Goal: Check status: Check status

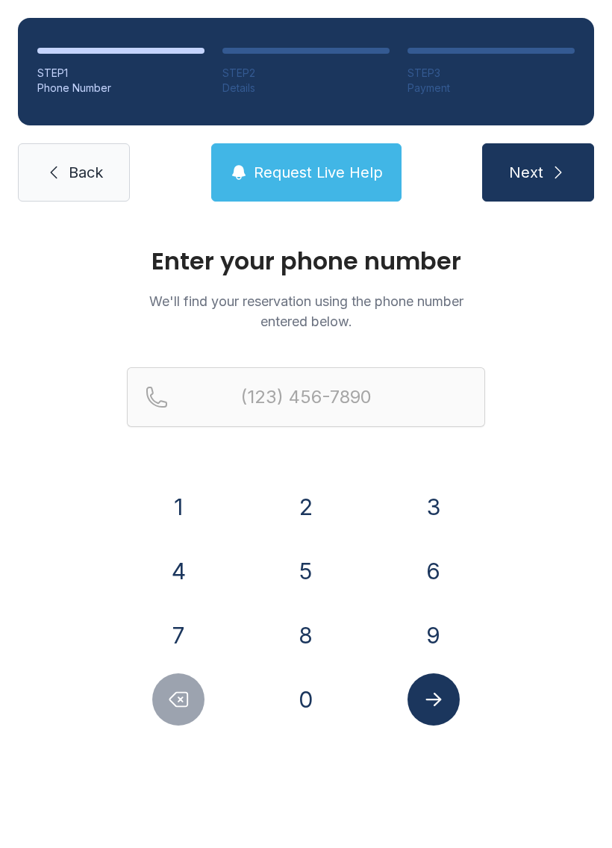
click at [193, 572] on button "4" at bounding box center [178, 571] width 52 height 52
click at [323, 491] on button "2" at bounding box center [306, 507] width 52 height 52
click at [311, 579] on button "5" at bounding box center [306, 571] width 52 height 52
click at [438, 565] on button "6" at bounding box center [434, 571] width 52 height 52
click at [188, 497] on button "1" at bounding box center [178, 507] width 52 height 52
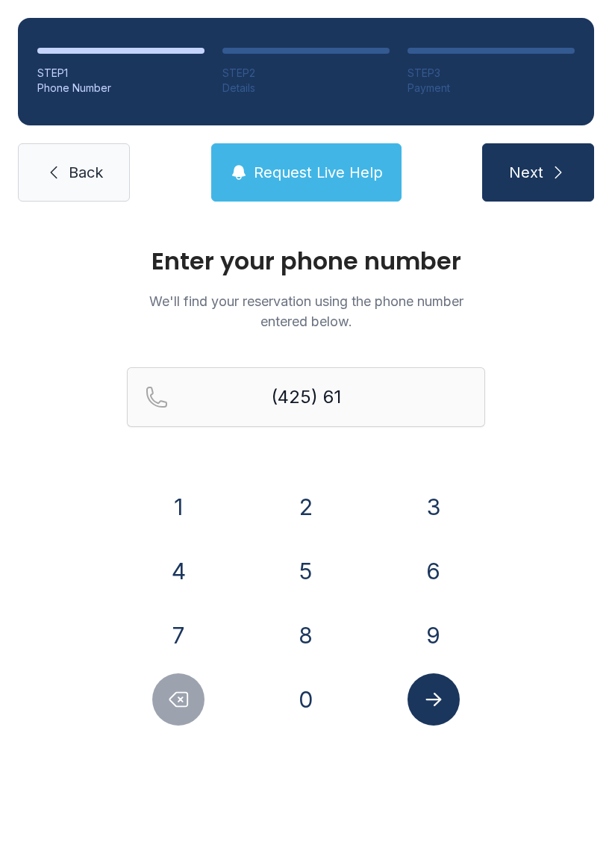
click at [311, 583] on button "5" at bounding box center [306, 571] width 52 height 52
click at [195, 500] on button "1" at bounding box center [178, 507] width 52 height 52
click at [435, 571] on button "6" at bounding box center [434, 571] width 52 height 52
click at [195, 503] on button "1" at bounding box center [178, 507] width 52 height 52
click at [283, 496] on button "2" at bounding box center [306, 507] width 52 height 52
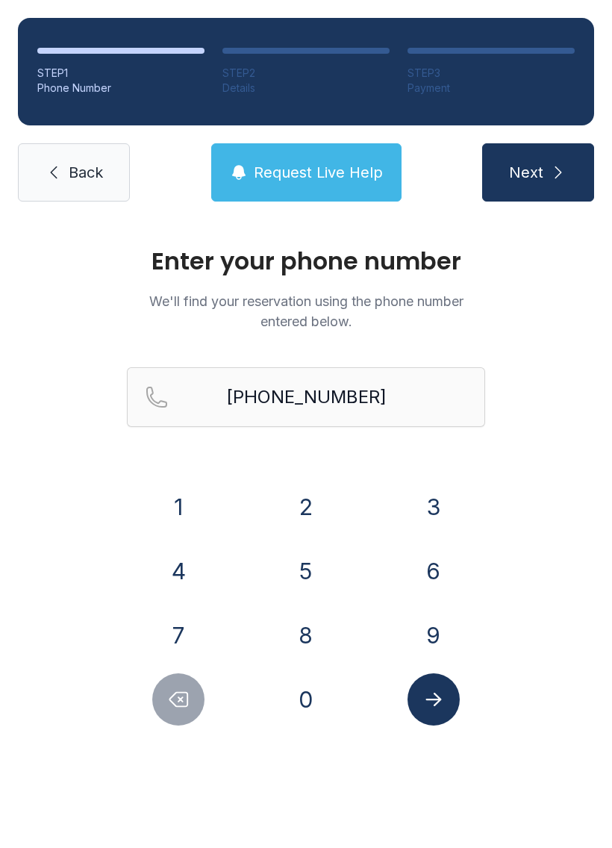
click at [446, 703] on button "Submit lookup form" at bounding box center [434, 700] width 52 height 52
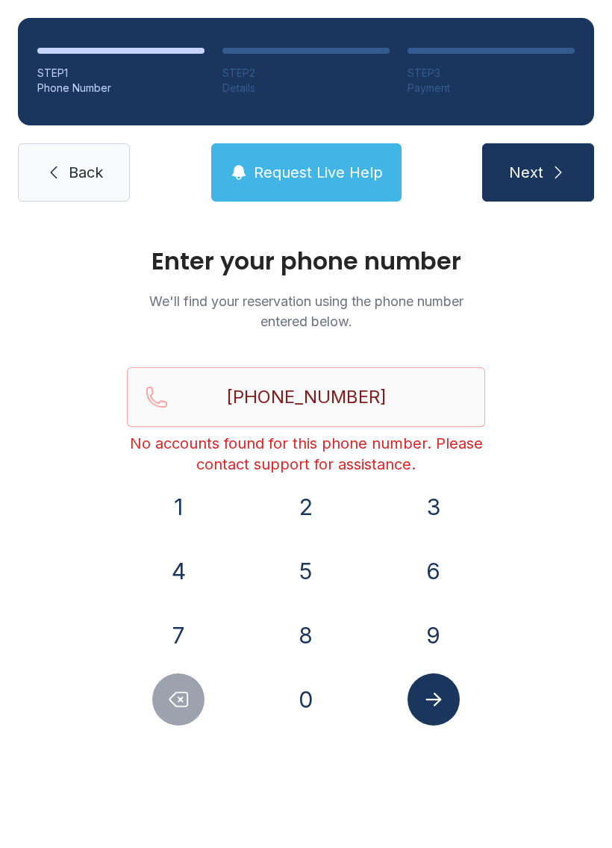
click at [435, 692] on icon "Submit lookup form" at bounding box center [434, 700] width 22 height 22
click at [178, 699] on icon "Delete number" at bounding box center [178, 700] width 22 height 22
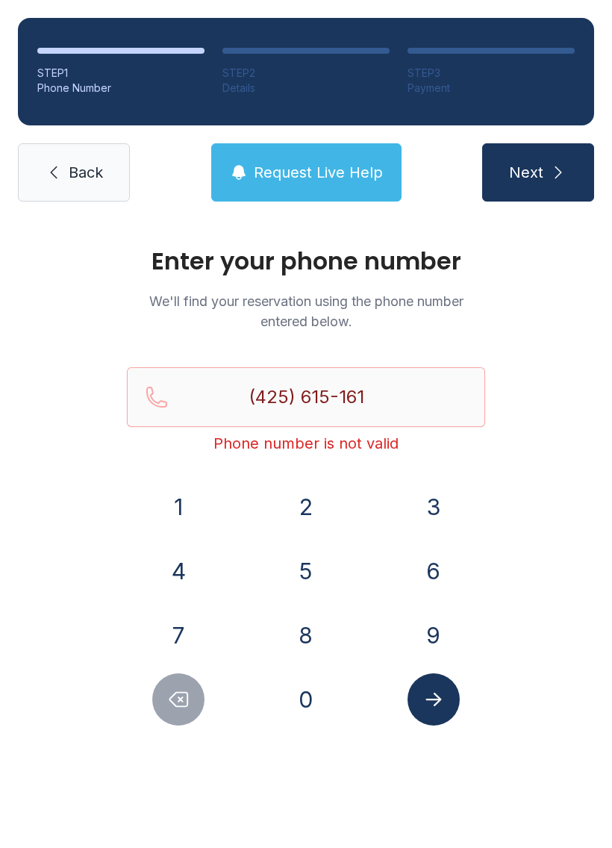
click at [179, 690] on icon "Delete number" at bounding box center [178, 700] width 22 height 22
click at [178, 690] on icon "Delete number" at bounding box center [178, 700] width 22 height 22
click at [196, 706] on button "Delete number" at bounding box center [178, 700] width 52 height 52
click at [196, 705] on button "Delete number" at bounding box center [178, 700] width 52 height 52
click at [205, 699] on button "Delete number" at bounding box center [178, 700] width 52 height 52
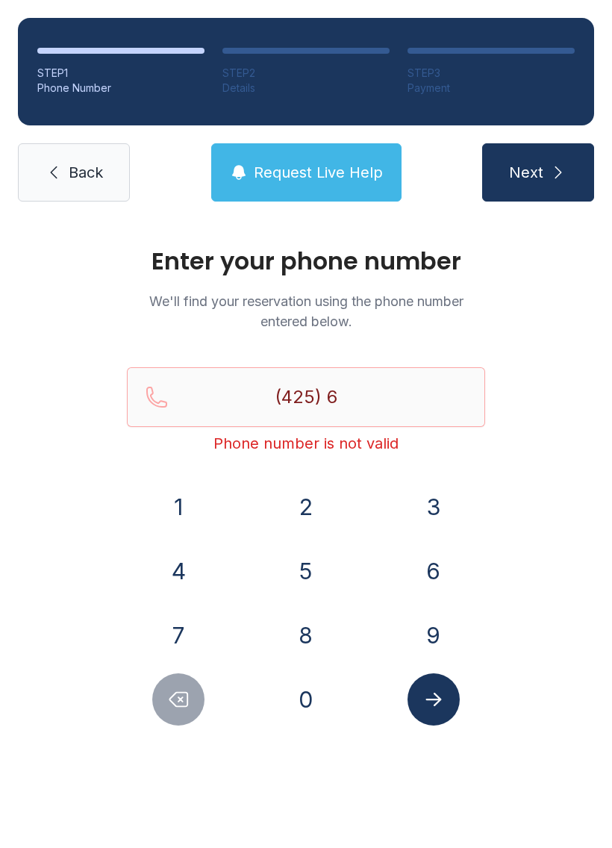
click at [205, 698] on button "Delete number" at bounding box center [178, 700] width 52 height 52
click at [203, 696] on button "Delete number" at bounding box center [178, 700] width 52 height 52
click at [205, 698] on div at bounding box center [179, 700] width 104 height 52
click at [211, 692] on div at bounding box center [179, 700] width 104 height 52
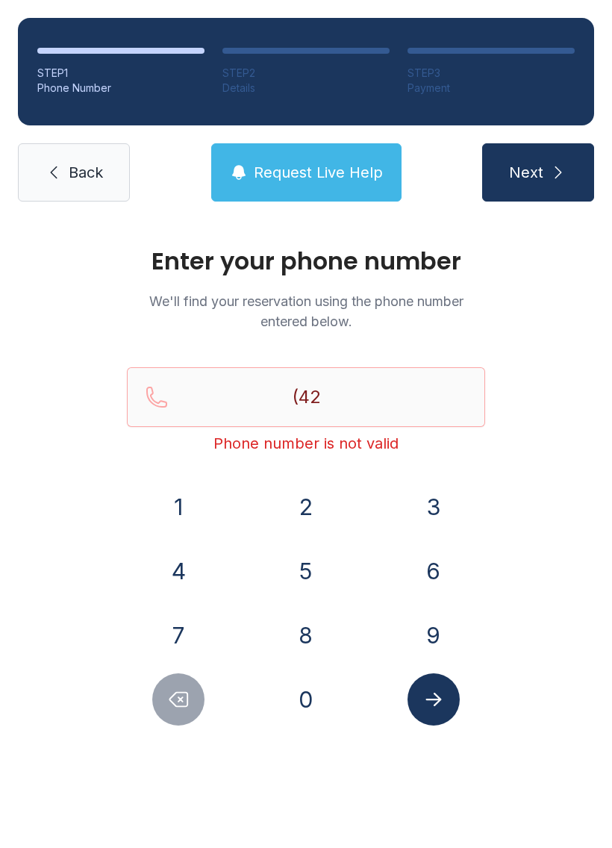
click at [187, 711] on button "Delete number" at bounding box center [178, 700] width 52 height 52
type input "(4"
click at [187, 711] on button "Delete number" at bounding box center [178, 700] width 52 height 52
click at [203, 696] on button "Delete number" at bounding box center [178, 700] width 52 height 52
click at [345, 395] on input "Reservation phone number" at bounding box center [306, 397] width 358 height 60
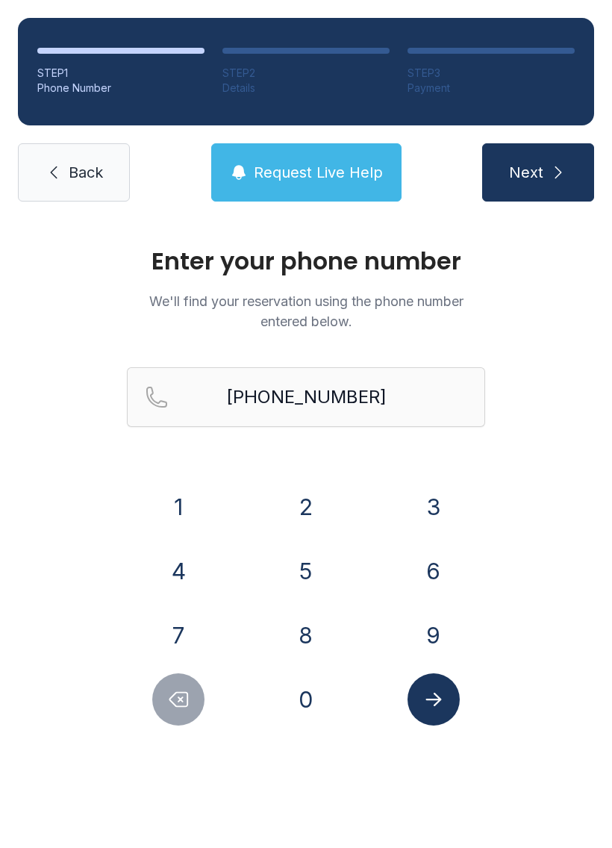
click at [538, 167] on span "Next" at bounding box center [526, 172] width 34 height 21
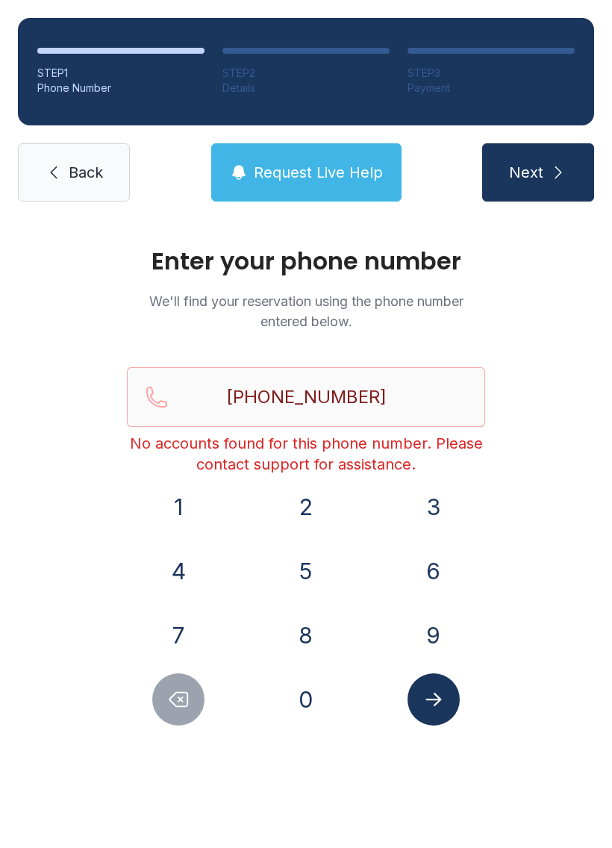
click at [284, 167] on span "Request Live Help" at bounding box center [318, 172] width 129 height 21
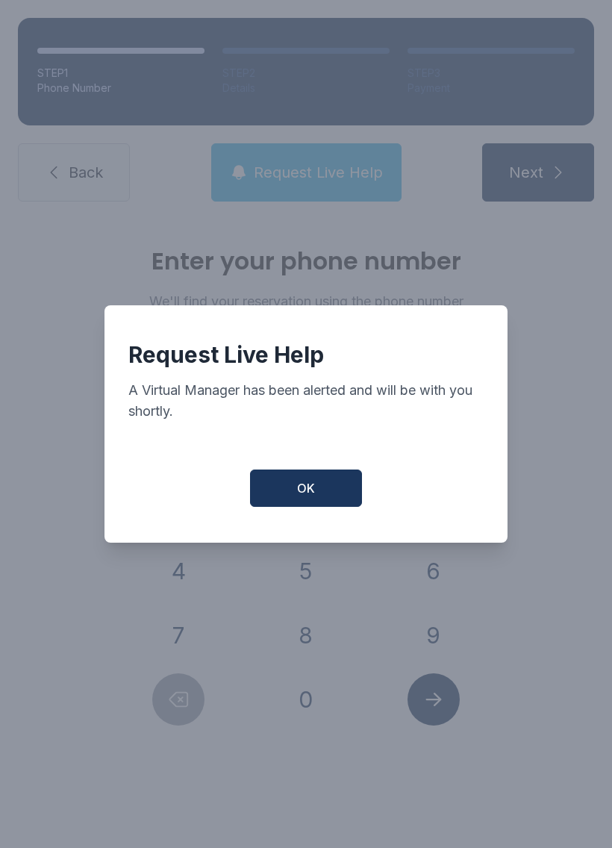
click at [305, 492] on span "OK" at bounding box center [306, 488] width 18 height 18
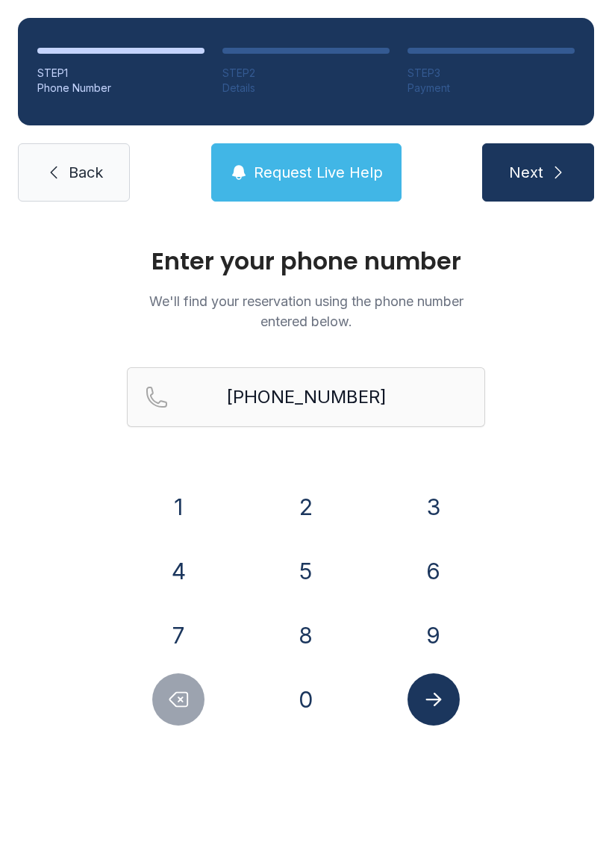
click at [178, 725] on button "Delete number" at bounding box center [178, 700] width 52 height 52
click at [182, 730] on div "Enter your phone number We'll find your reservation using the phone number ente…" at bounding box center [306, 503] width 612 height 566
click at [187, 691] on icon "Delete number" at bounding box center [178, 700] width 22 height 22
click at [193, 694] on button "Delete number" at bounding box center [178, 700] width 52 height 52
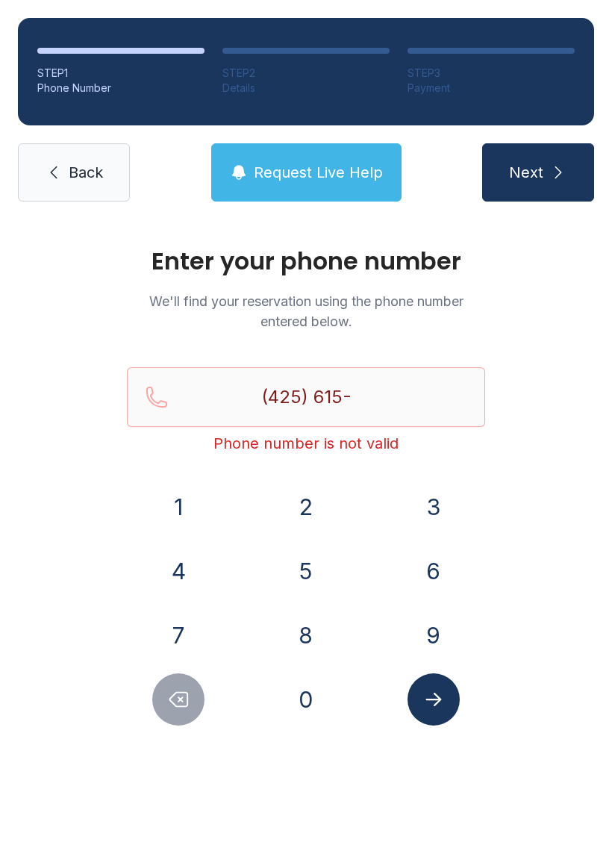
click at [193, 693] on button "Delete number" at bounding box center [178, 700] width 52 height 52
click at [202, 696] on button "Delete number" at bounding box center [178, 700] width 52 height 52
click at [201, 696] on button "Delete number" at bounding box center [178, 700] width 52 height 52
click at [202, 695] on button "Delete number" at bounding box center [178, 700] width 52 height 52
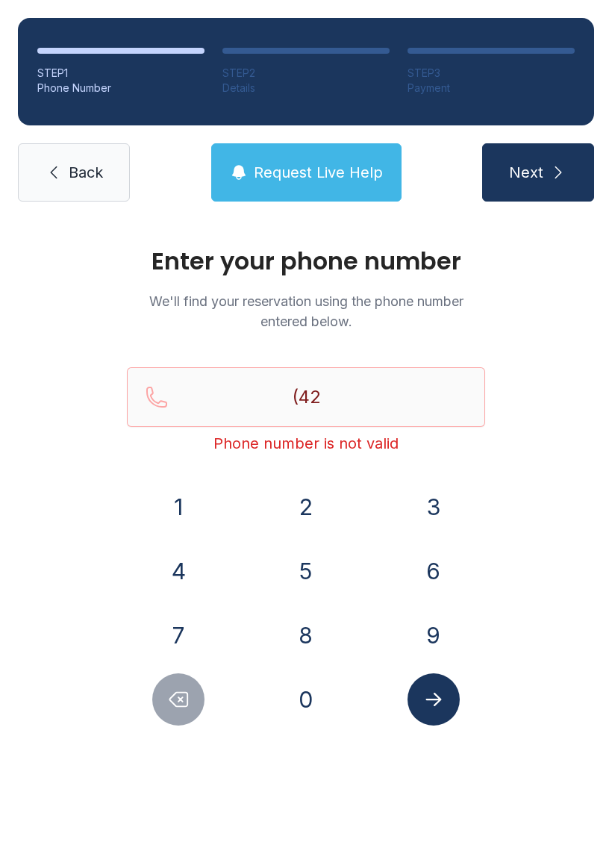
type input "(4"
click at [201, 700] on button "Delete number" at bounding box center [178, 700] width 52 height 52
click at [200, 700] on button "Delete number" at bounding box center [178, 700] width 52 height 52
